Goal: Find specific page/section: Find specific page/section

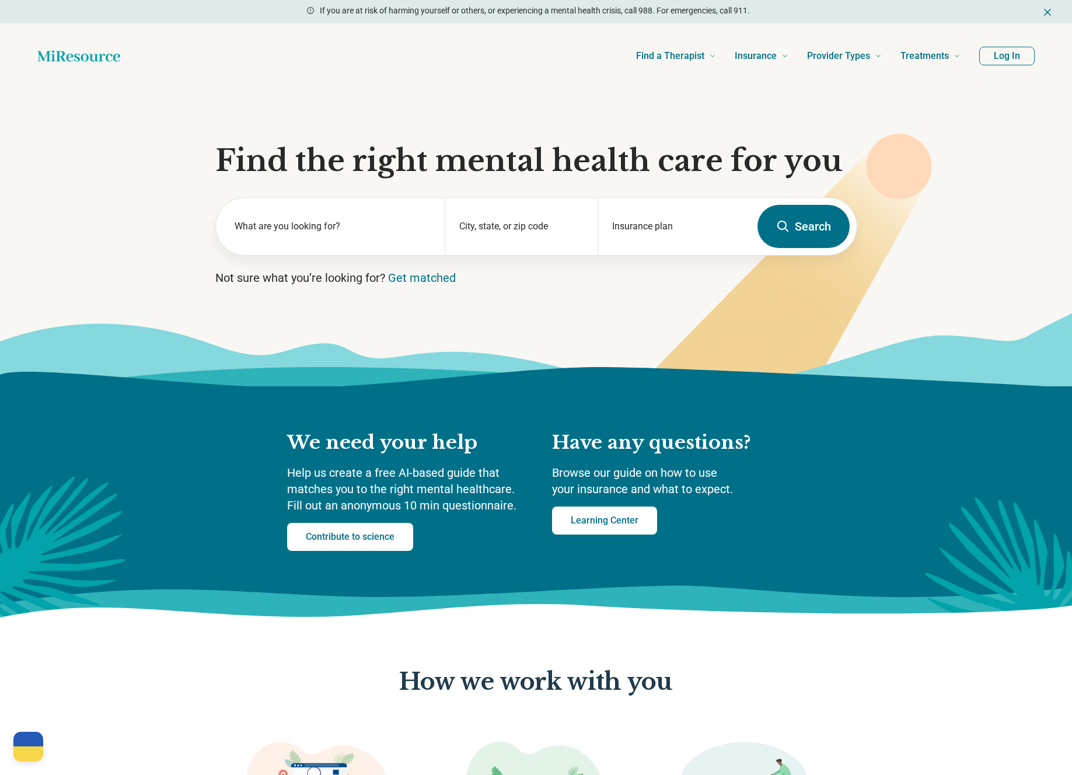
scroll to position [1691, 0]
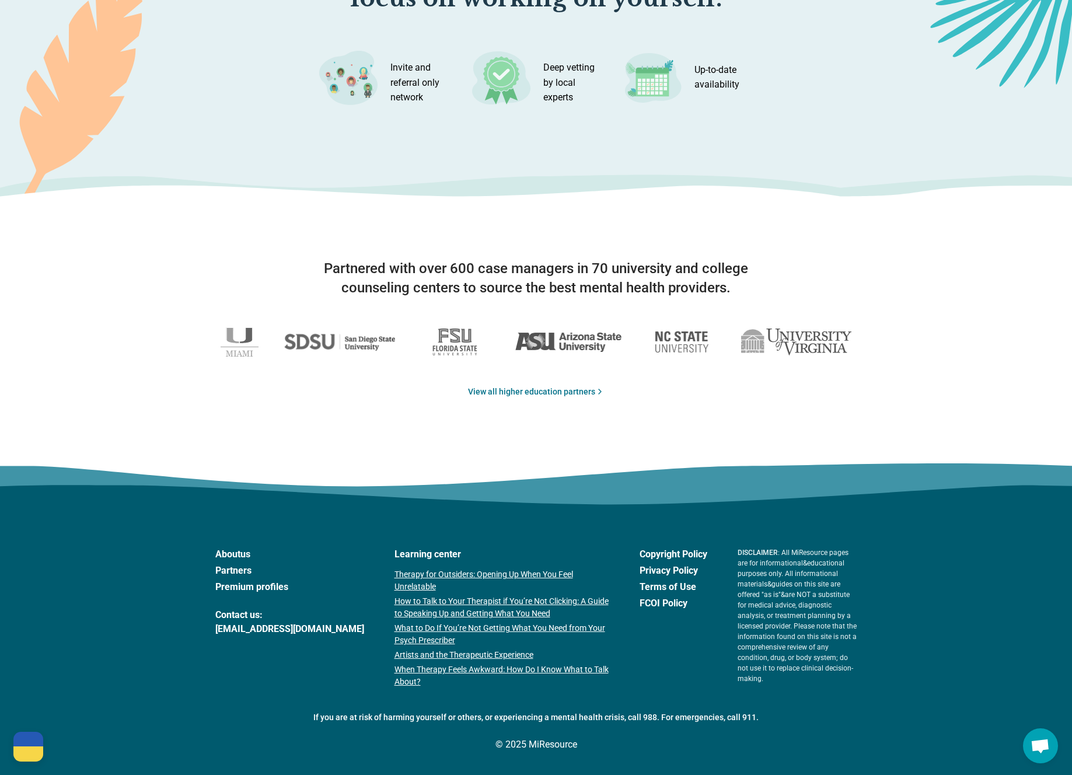
click at [236, 571] on link "Partners" at bounding box center [289, 571] width 149 height 14
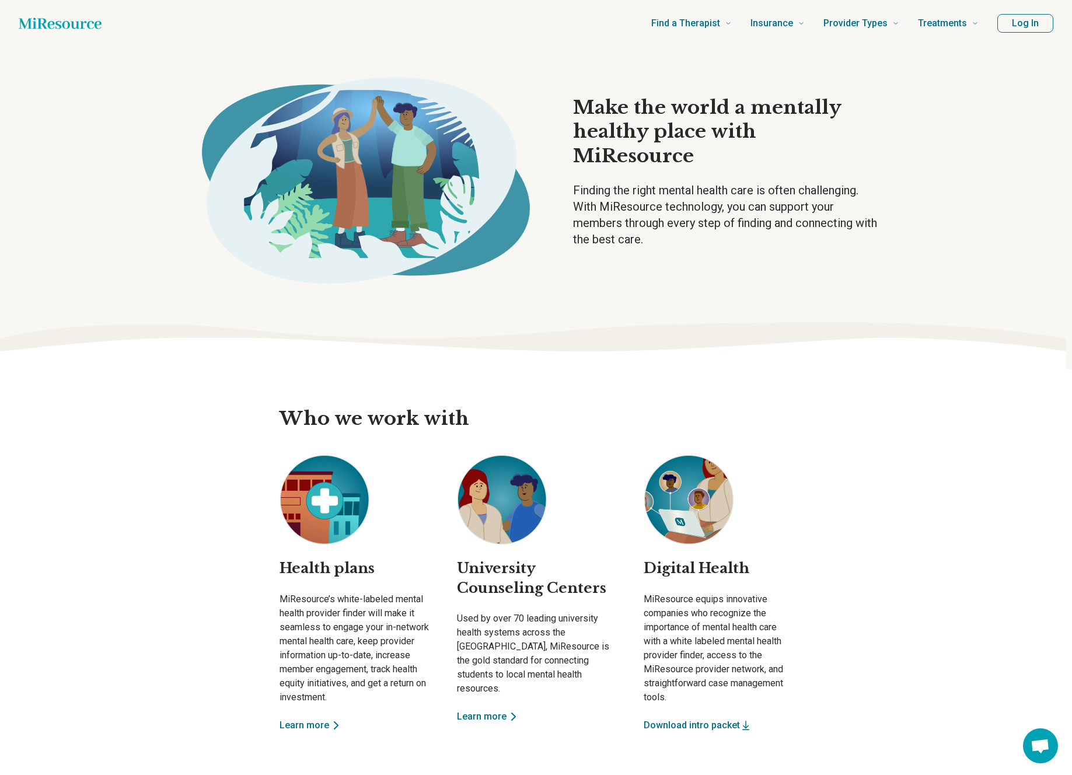
scroll to position [114, 0]
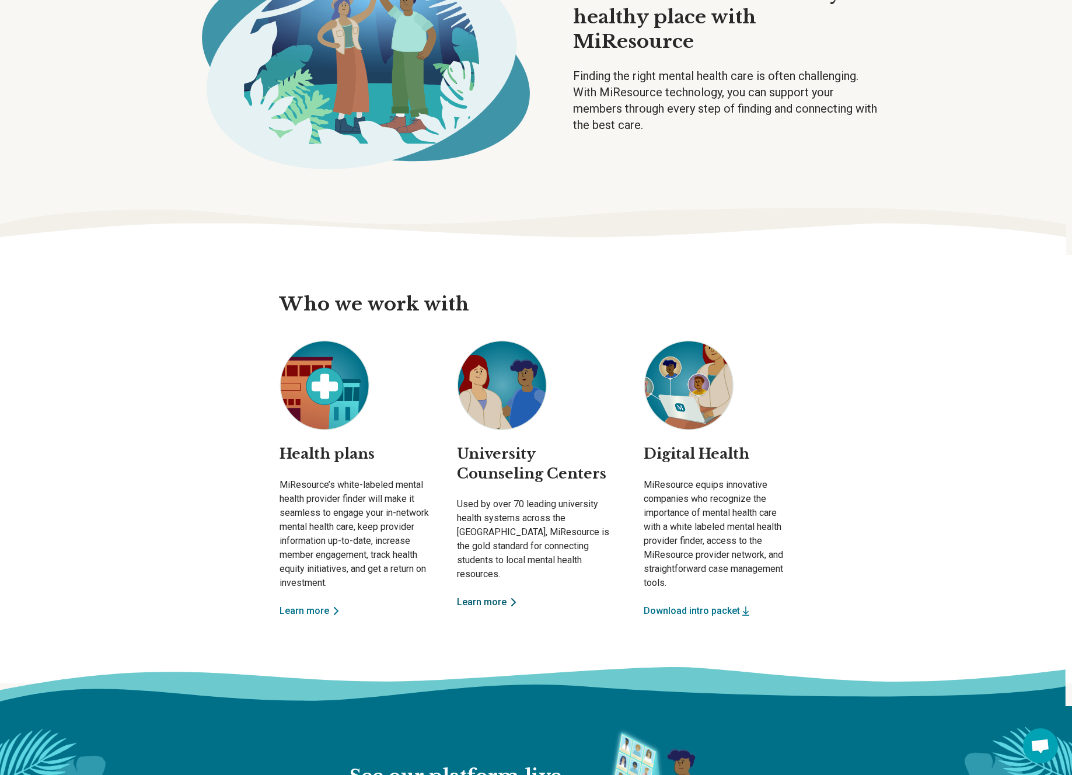
click at [478, 595] on link "Learn more" at bounding box center [536, 602] width 159 height 14
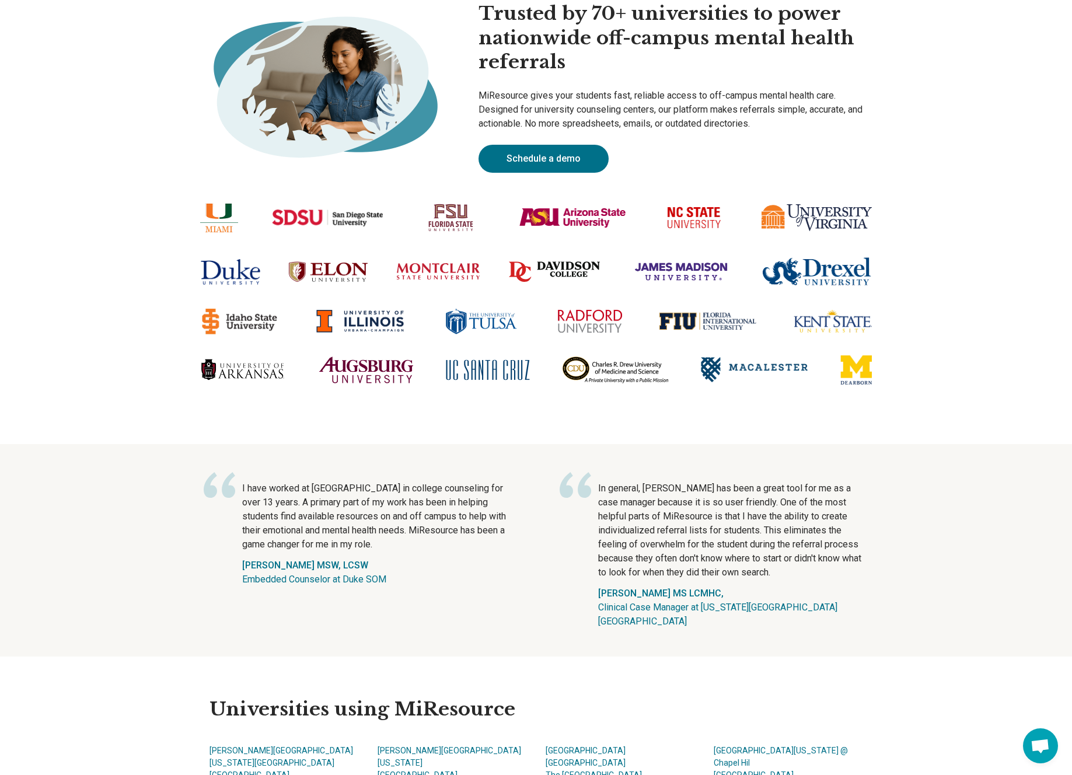
scroll to position [615, 0]
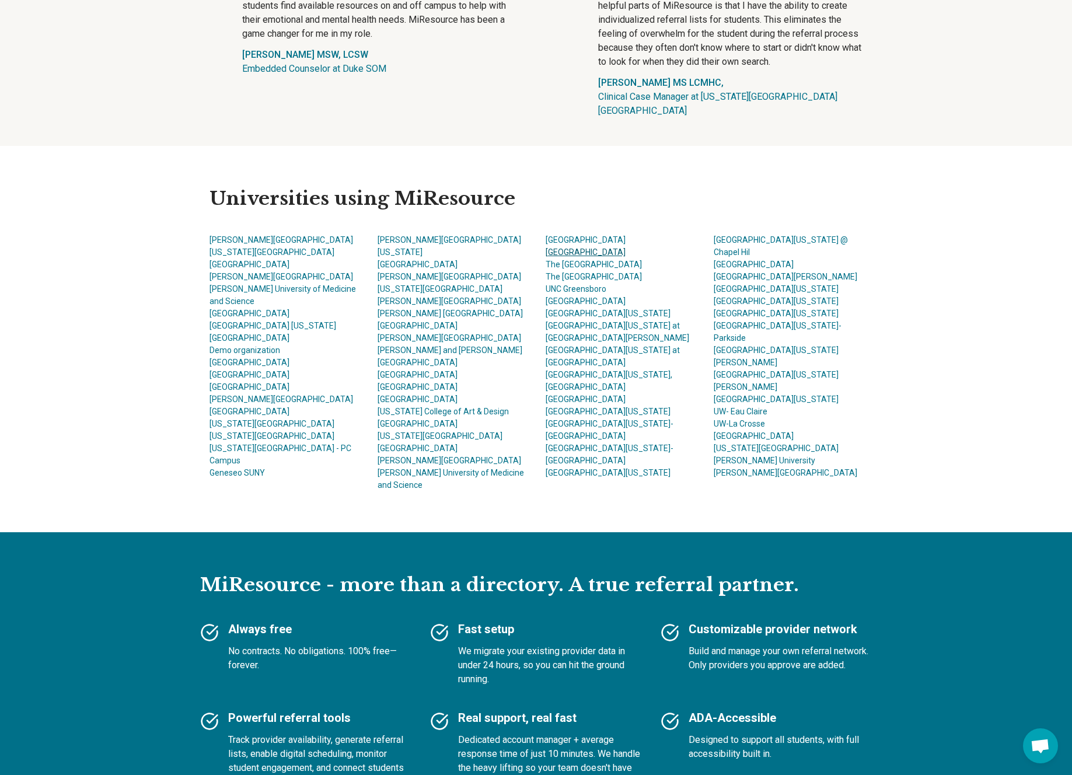
click at [575, 257] on link "Scripps College" at bounding box center [585, 251] width 80 height 9
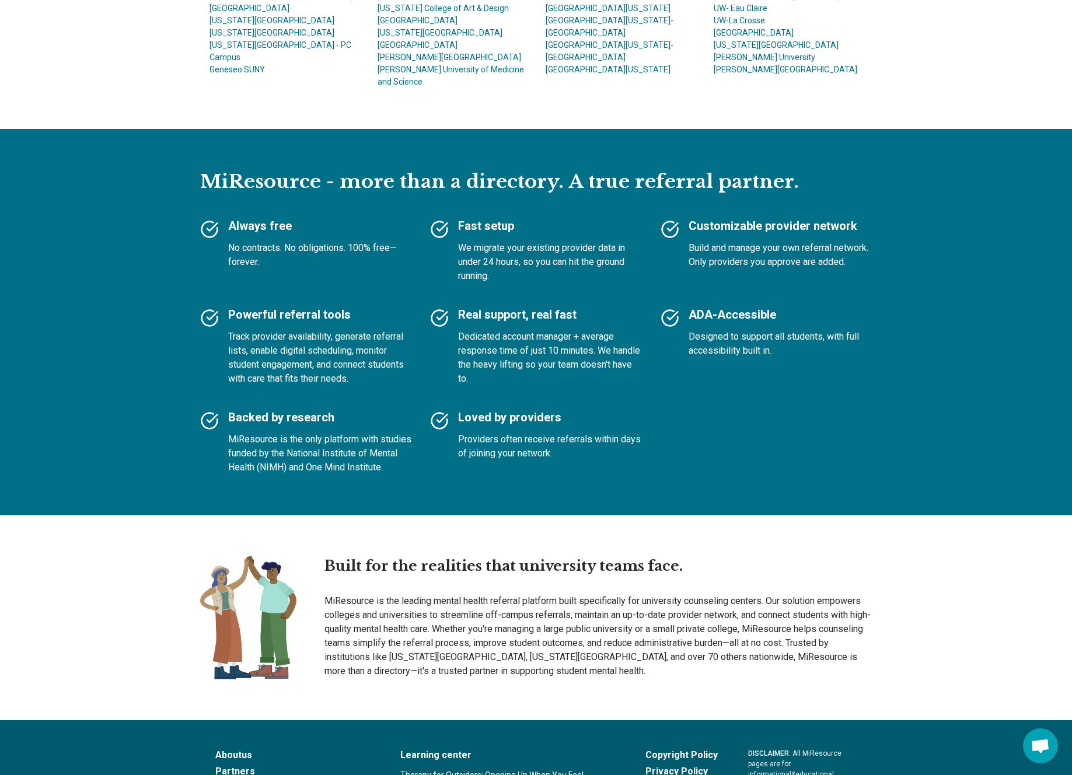
scroll to position [1020, 0]
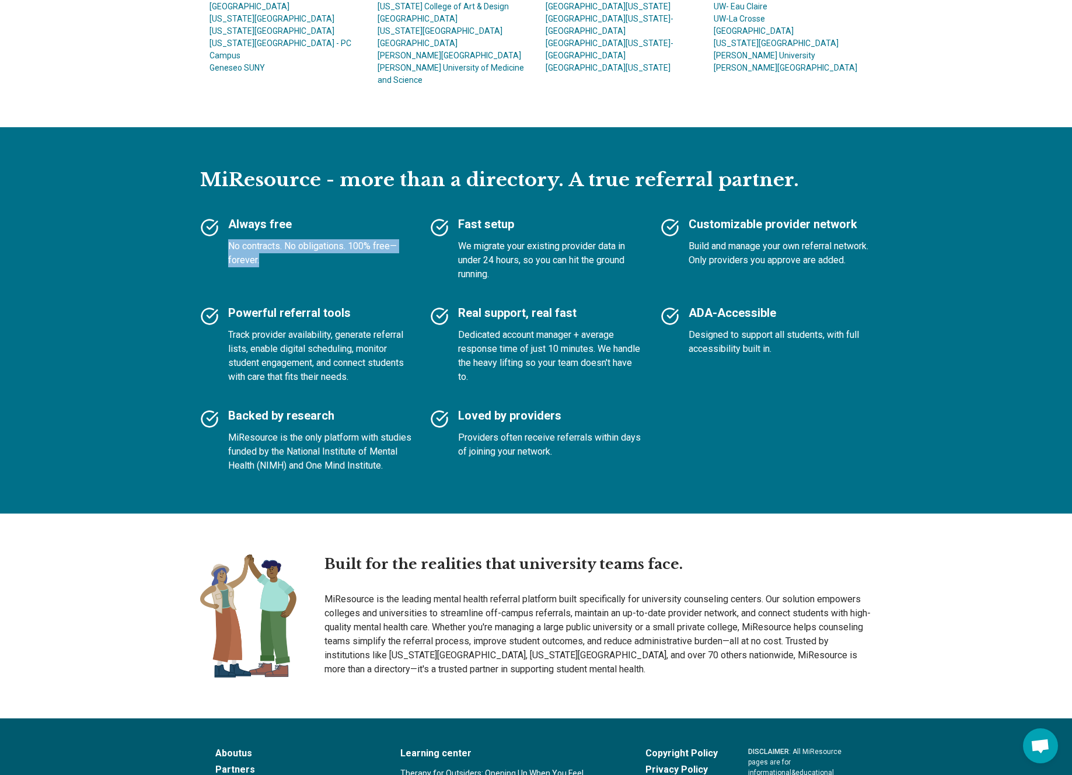
drag, startPoint x: 262, startPoint y: 229, endPoint x: 223, endPoint y: 200, distance: 49.1
click at [223, 216] on div "Always free No contracts. No obligations. 100% free—forever." at bounding box center [306, 248] width 212 height 65
